Goal: Task Accomplishment & Management: Use online tool/utility

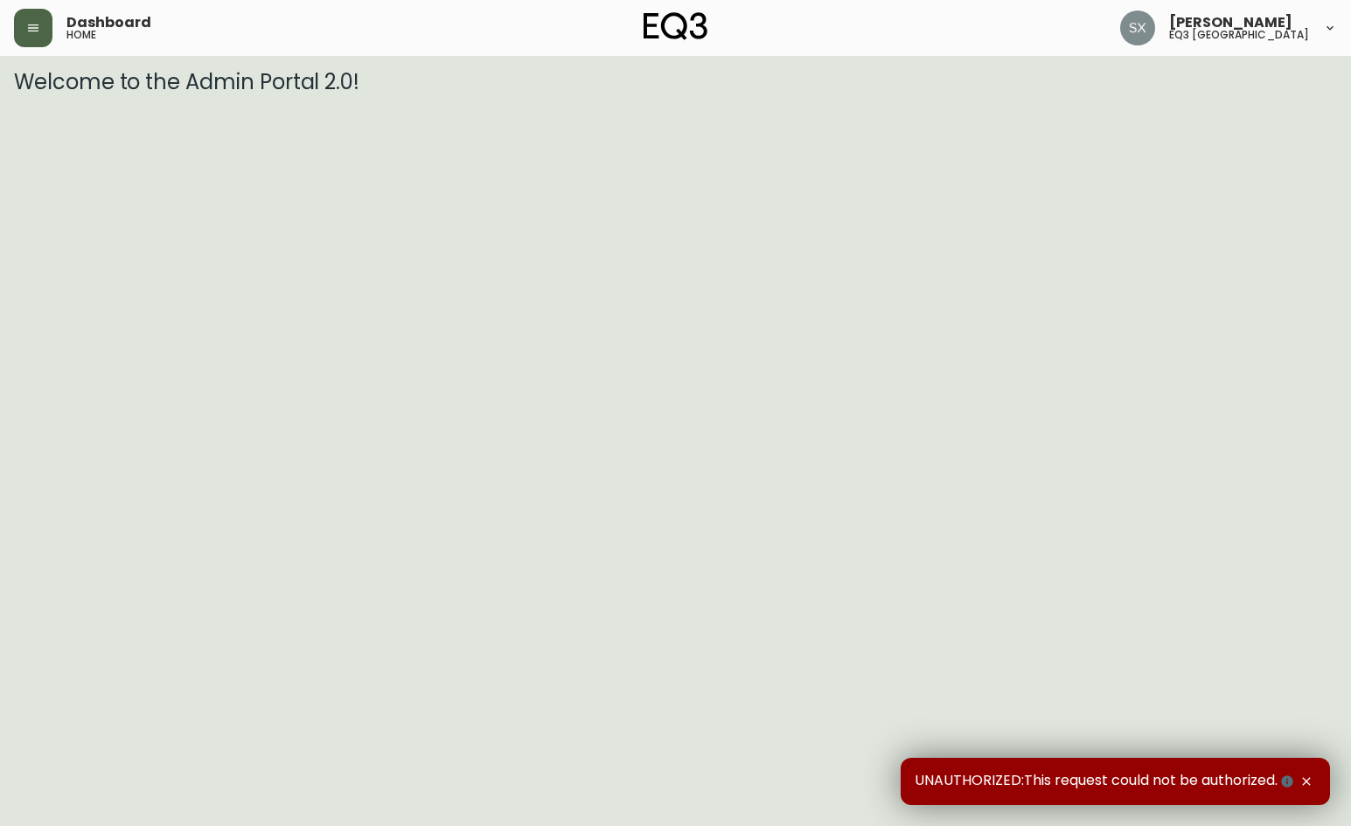
click at [28, 33] on icon "button" at bounding box center [33, 28] width 14 height 14
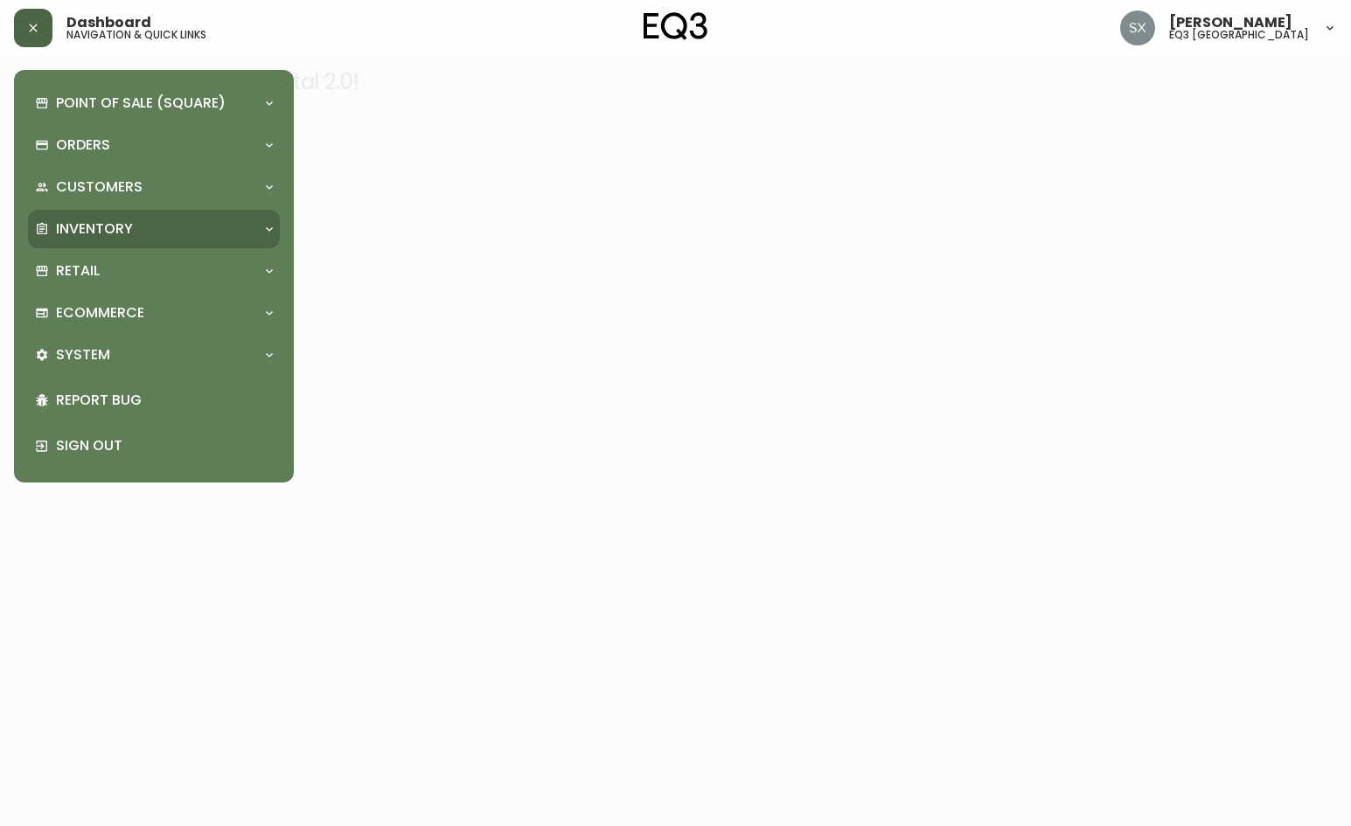
click at [158, 226] on div "Inventory" at bounding box center [145, 228] width 220 height 19
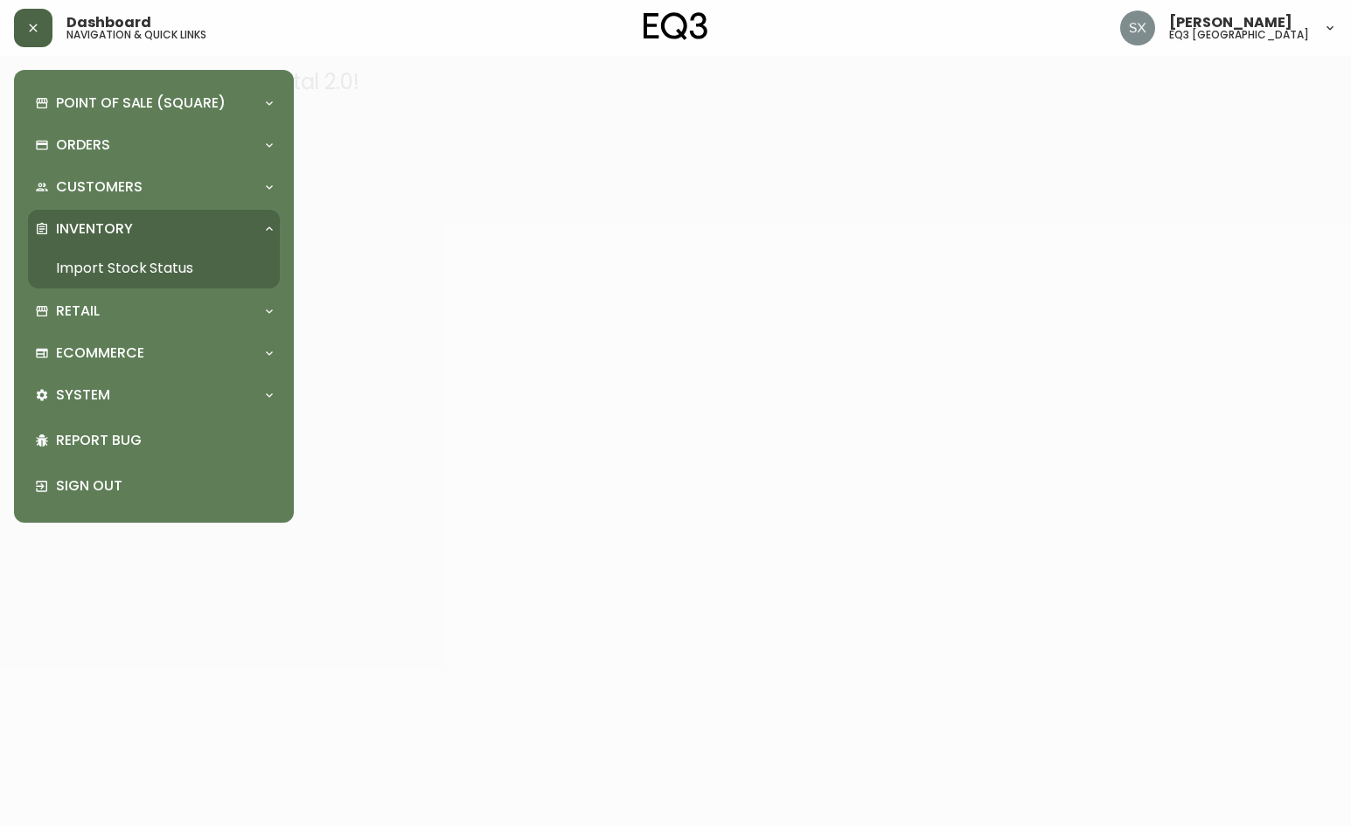
click at [126, 267] on link "Import Stock Status" at bounding box center [154, 268] width 252 height 40
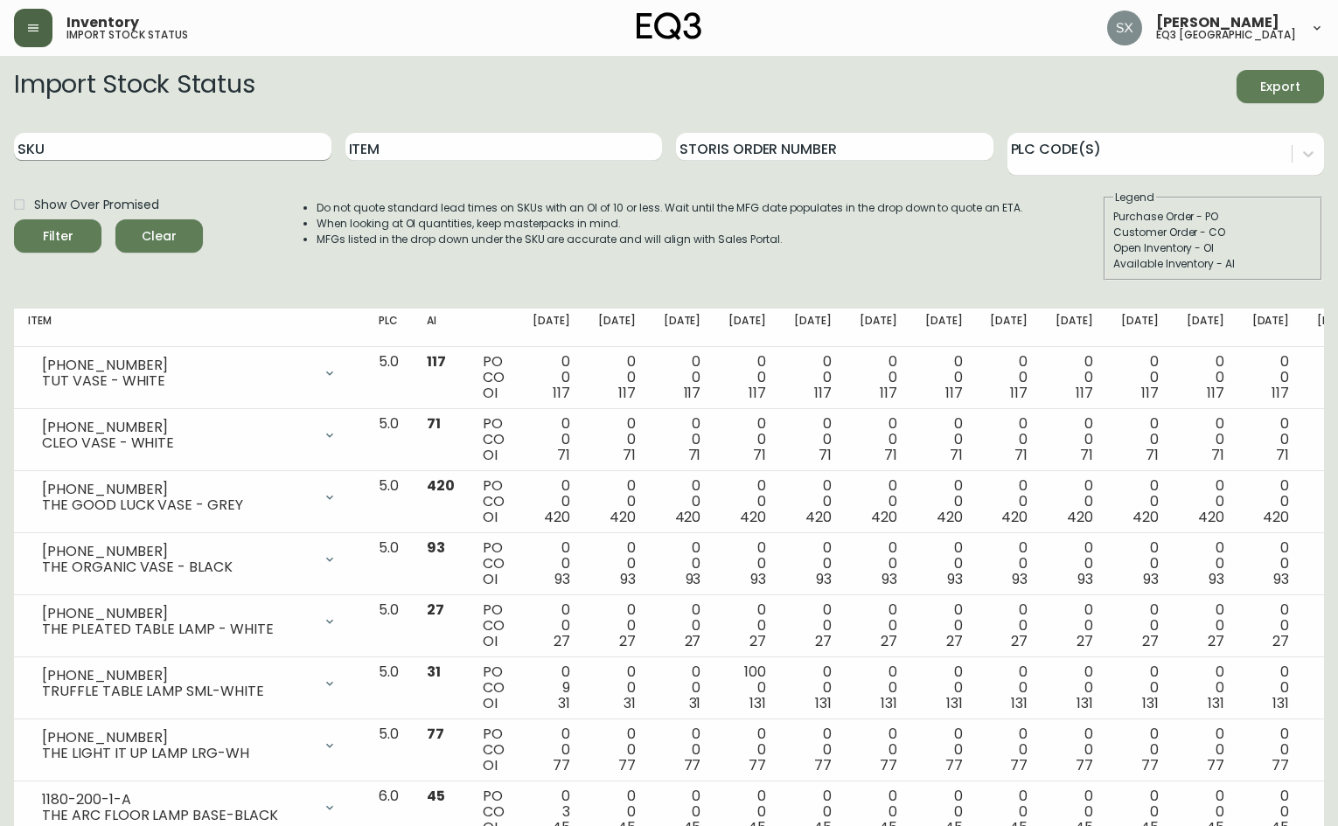
click at [266, 148] on input "SKU" at bounding box center [172, 147] width 317 height 28
paste input "[PHONE_NUMBER]"
drag, startPoint x: 127, startPoint y: 143, endPoint x: -2, endPoint y: 145, distance: 128.6
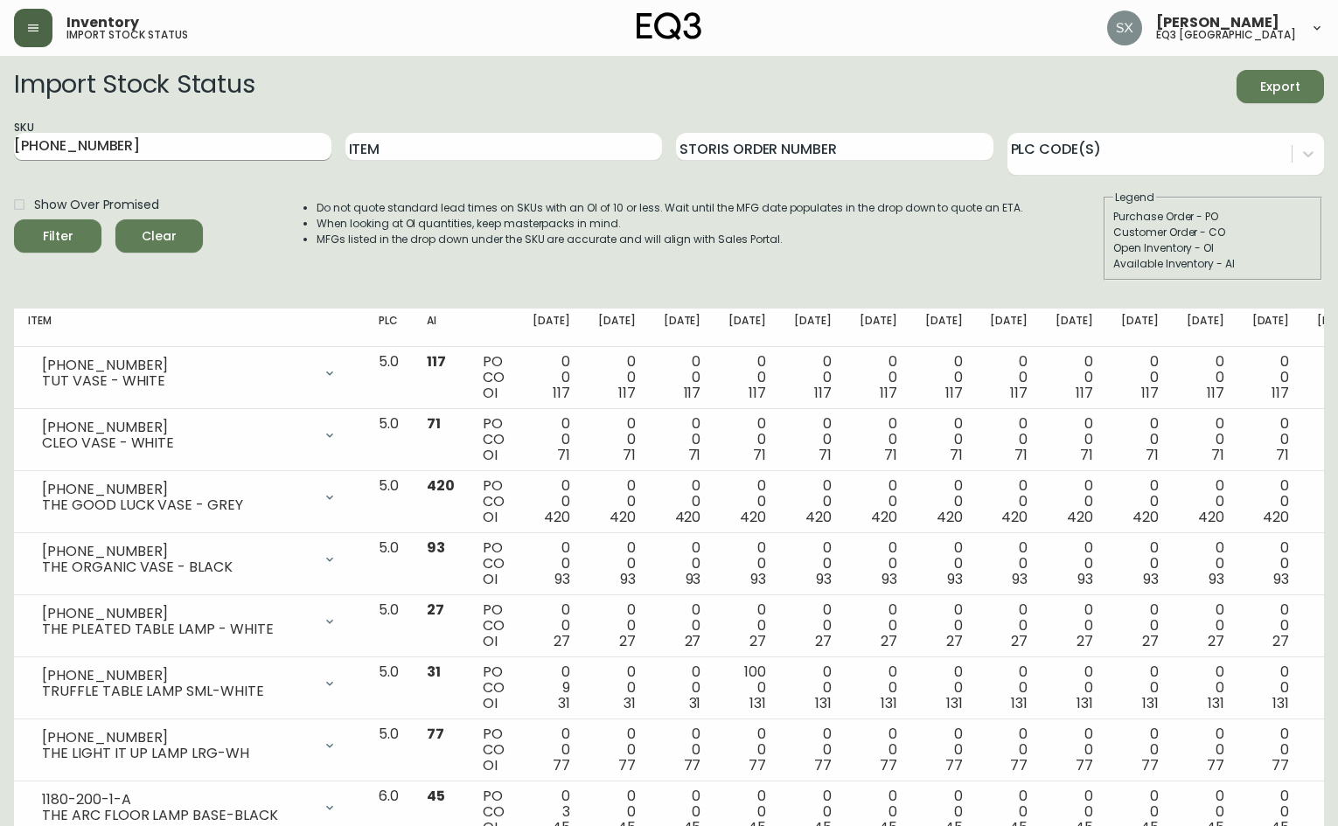
click at [16, 145] on input "[PHONE_NUMBER]" at bounding box center [172, 147] width 317 height 28
type input "[PHONE_NUMBER]"
click at [14, 219] on button "Filter" at bounding box center [57, 235] width 87 height 33
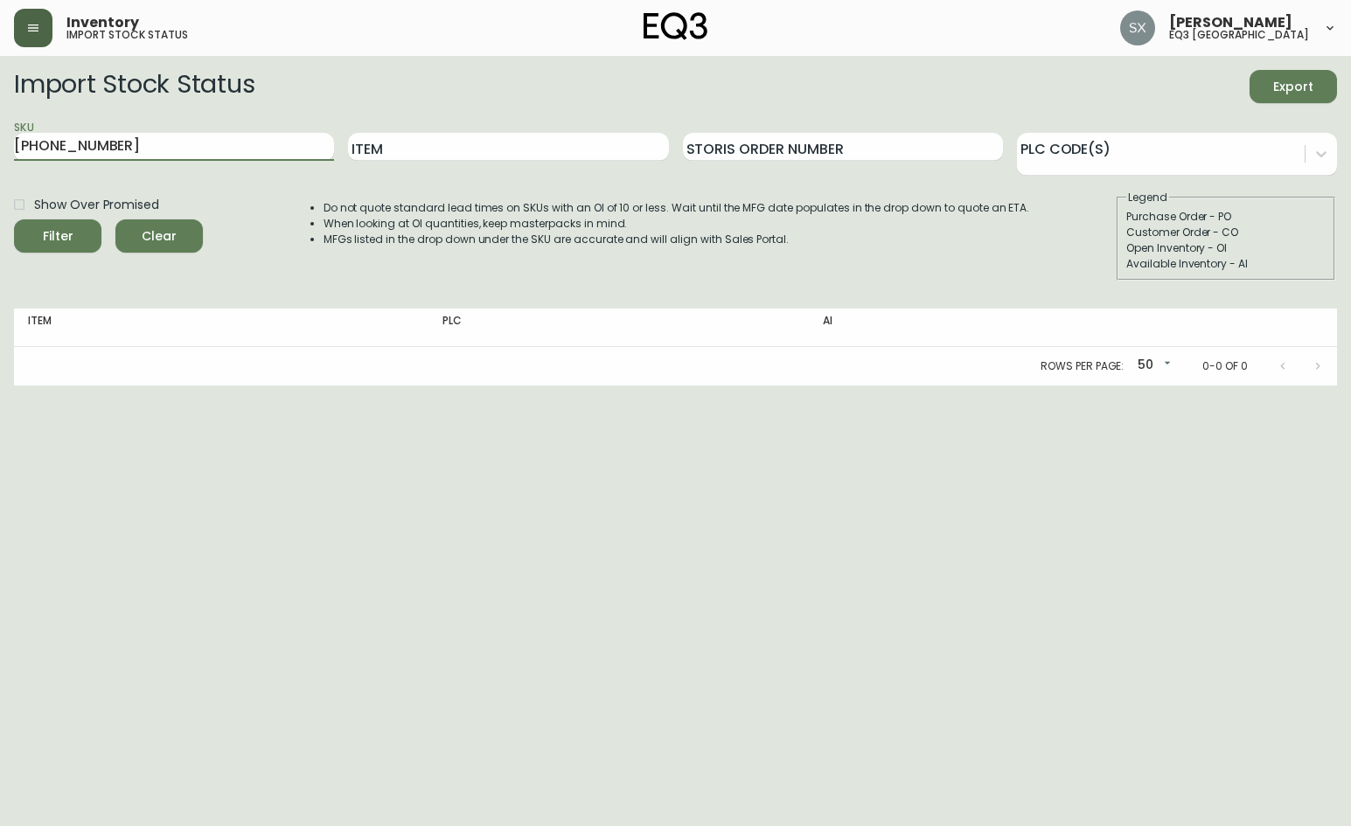
drag, startPoint x: 111, startPoint y: 146, endPoint x: -2, endPoint y: 149, distance: 112.8
click at [0, 149] on html "Inventory import stock status [PERSON_NAME] eq3 [GEOGRAPHIC_DATA] Import Stock …" at bounding box center [675, 193] width 1351 height 386
click at [133, 152] on input "[PHONE_NUMBER]" at bounding box center [174, 147] width 320 height 28
click at [197, 145] on input "[PHONE_NUMBER]" at bounding box center [174, 147] width 320 height 28
click at [104, 145] on input "[PHONE_NUMBER]" at bounding box center [174, 147] width 320 height 28
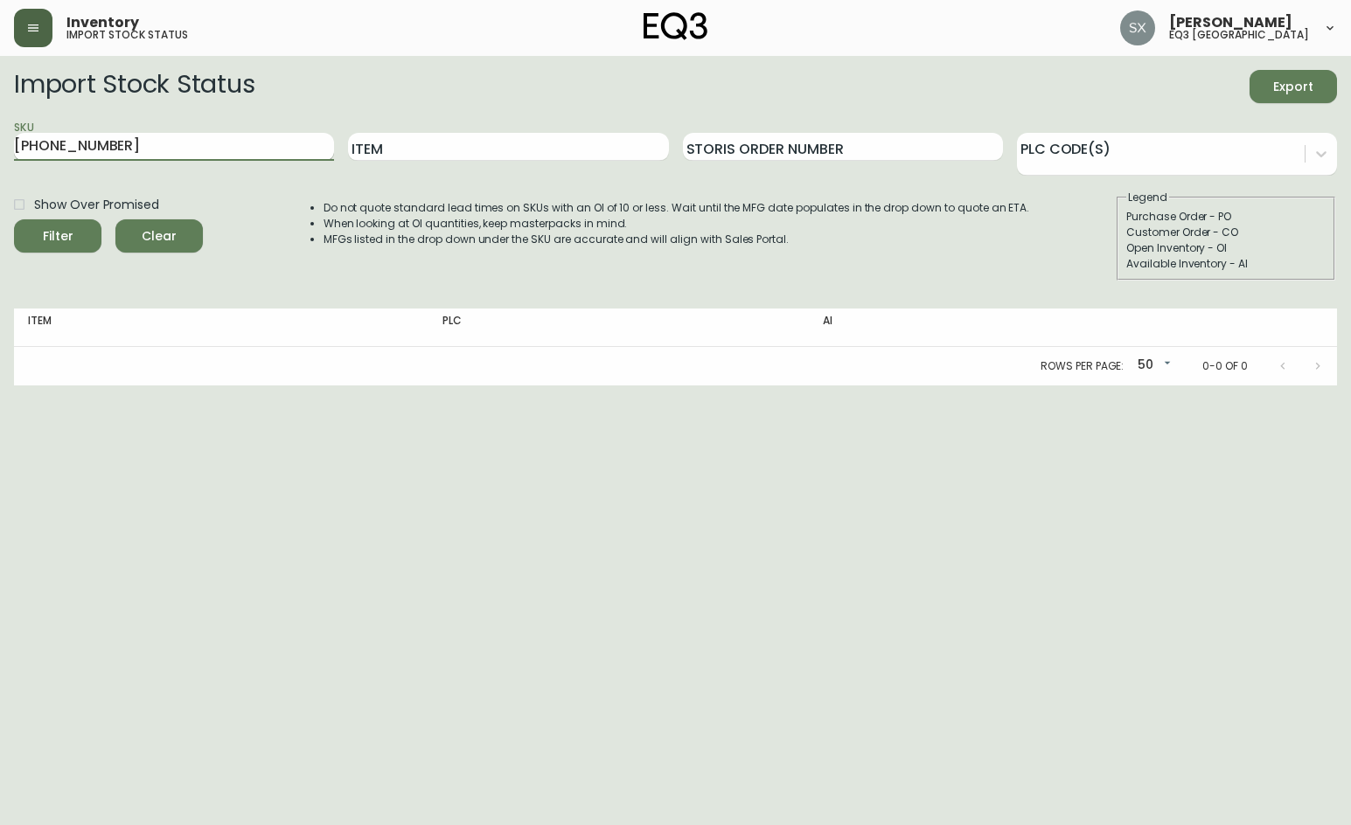
click at [104, 145] on input "[PHONE_NUMBER]" at bounding box center [174, 147] width 320 height 28
click at [14, 219] on button "Filter" at bounding box center [57, 235] width 87 height 33
